Goal: Transaction & Acquisition: Purchase product/service

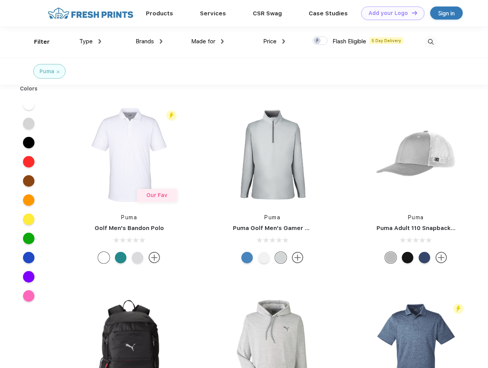
click at [390, 13] on link "Add your Logo Design Tool" at bounding box center [392, 13] width 63 height 13
click at [0, 0] on div "Design Tool" at bounding box center [0, 0] width 0 height 0
click at [411, 13] on link "Add your Logo Design Tool" at bounding box center [392, 13] width 63 height 13
click at [37, 42] on div "Filter" at bounding box center [42, 42] width 16 height 9
click at [90, 41] on span "Type" at bounding box center [85, 41] width 13 height 7
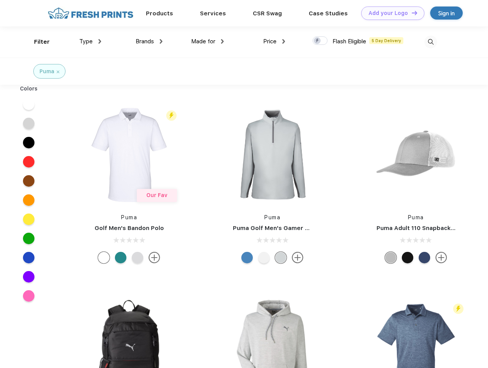
click at [149, 41] on span "Brands" at bounding box center [145, 41] width 18 height 7
click at [208, 41] on span "Made for" at bounding box center [203, 41] width 24 height 7
click at [274, 41] on span "Price" at bounding box center [269, 41] width 13 height 7
click at [320, 41] on div at bounding box center [320, 40] width 15 height 8
click at [317, 41] on input "checkbox" at bounding box center [315, 38] width 5 height 5
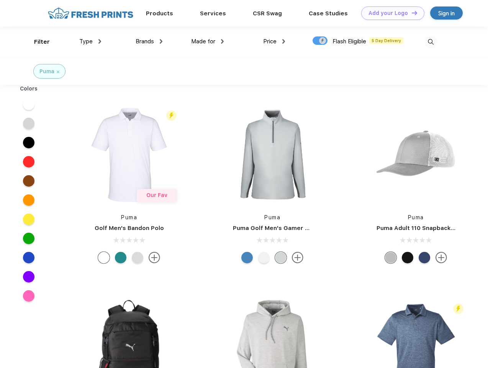
click at [430, 42] on img at bounding box center [430, 42] width 13 height 13
